Goal: Navigation & Orientation: Understand site structure

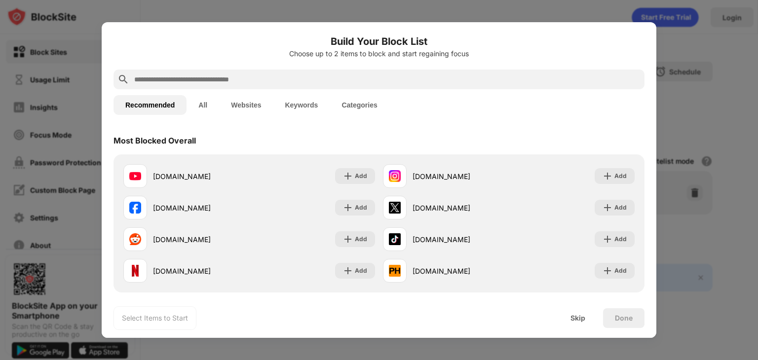
scroll to position [1, 0]
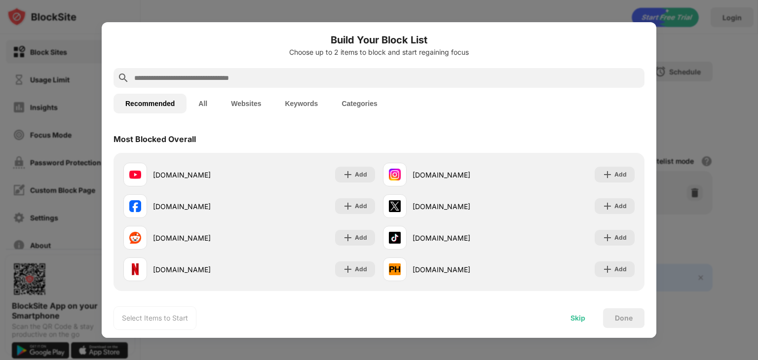
click at [567, 314] on div "Skip" at bounding box center [578, 319] width 39 height 20
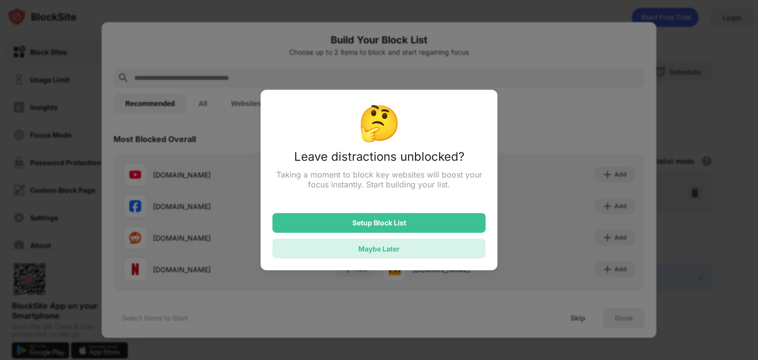
click at [424, 249] on div "Maybe Later" at bounding box center [379, 249] width 213 height 20
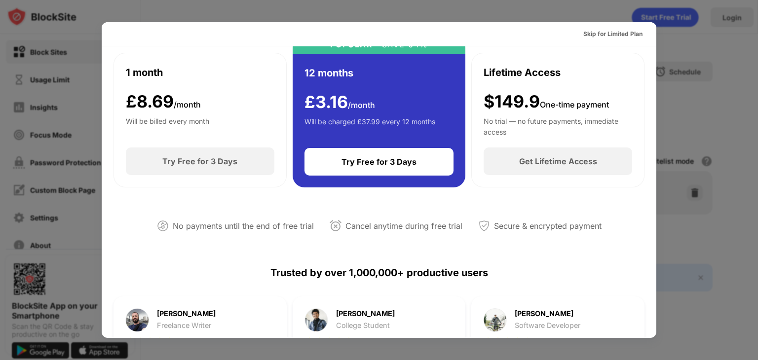
scroll to position [57, 0]
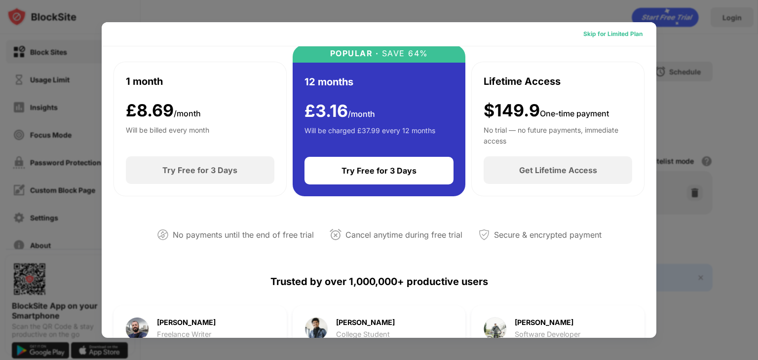
click at [606, 31] on div "Skip for Limited Plan" at bounding box center [613, 34] width 59 height 10
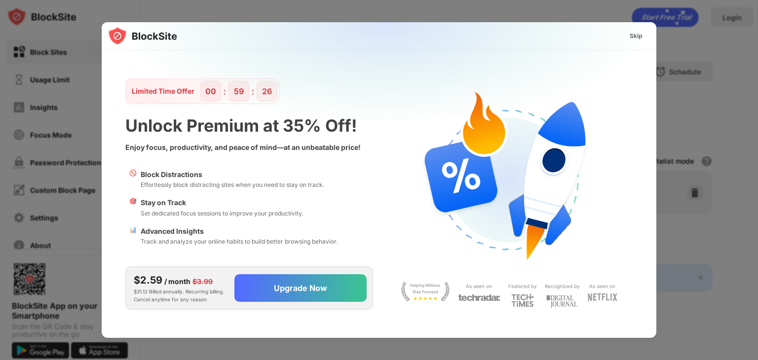
scroll to position [0, 0]
click at [637, 29] on div "Skip" at bounding box center [636, 36] width 29 height 16
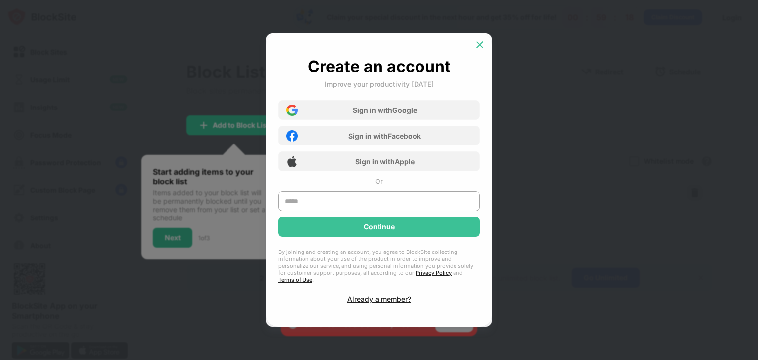
click at [476, 50] on img at bounding box center [480, 45] width 10 height 10
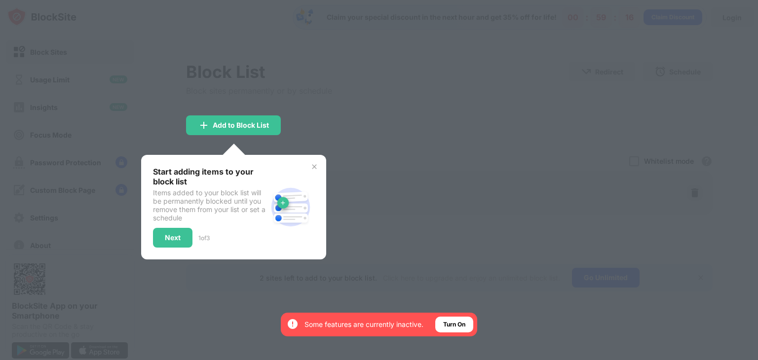
click at [314, 167] on img at bounding box center [315, 167] width 8 height 8
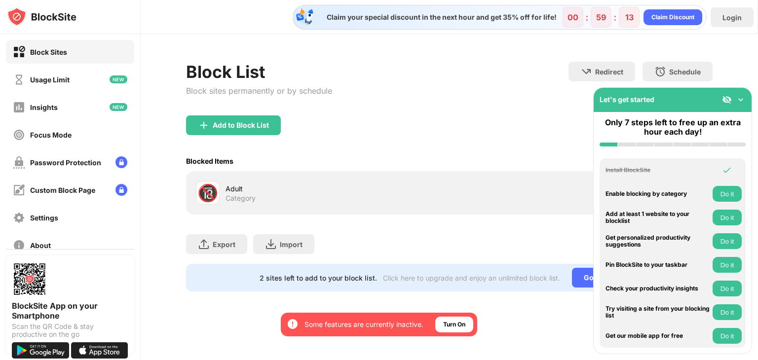
click at [743, 97] on img at bounding box center [741, 100] width 10 height 10
